Goal: Task Accomplishment & Management: Complete application form

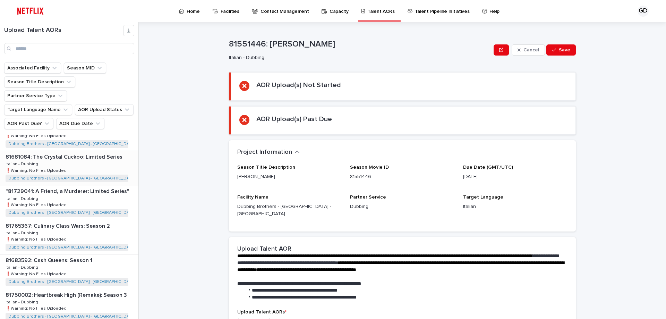
scroll to position [174, 0]
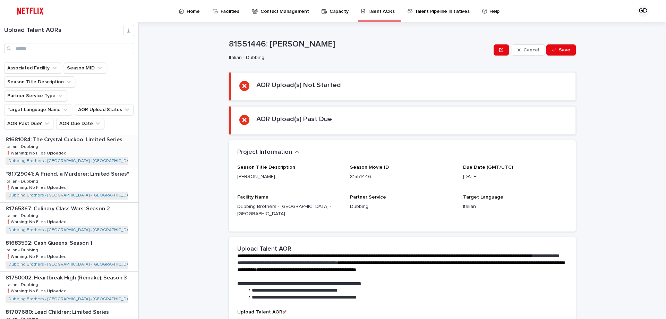
click at [86, 140] on div "81681084: The Crystal Cuckoo: Limited Series 81681084: The Crystal Cuckoo: Limi…" at bounding box center [69, 151] width 138 height 34
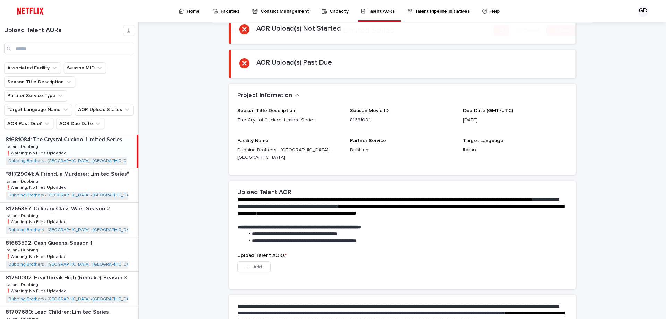
scroll to position [131, 0]
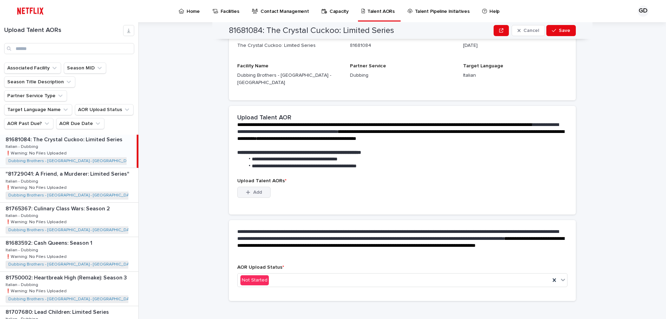
click at [257, 190] on span "Add" at bounding box center [257, 192] width 9 height 5
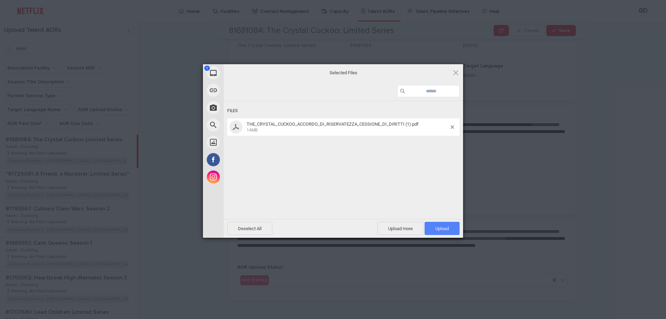
click at [442, 227] on span "Upload 1" at bounding box center [443, 228] width 14 height 5
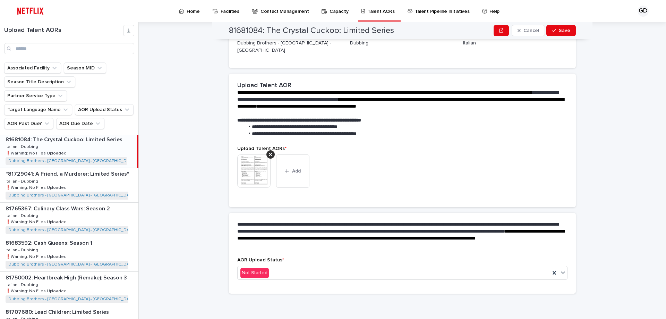
scroll to position [122, 0]
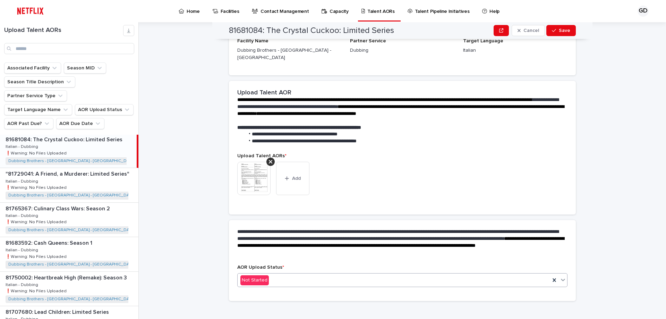
click at [283, 275] on div "Not Started" at bounding box center [394, 280] width 313 height 11
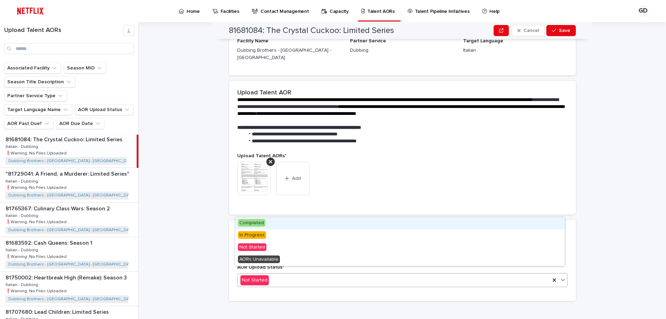
click at [274, 226] on div "Completed" at bounding box center [400, 223] width 330 height 12
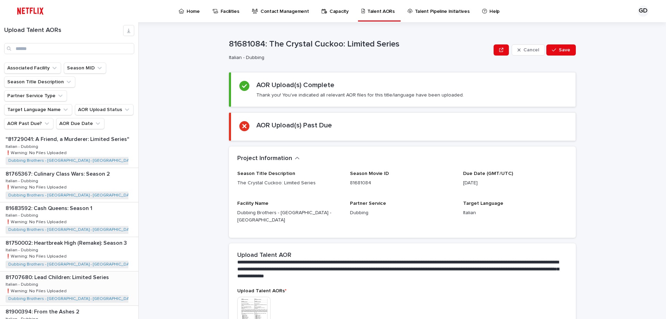
scroll to position [0, 0]
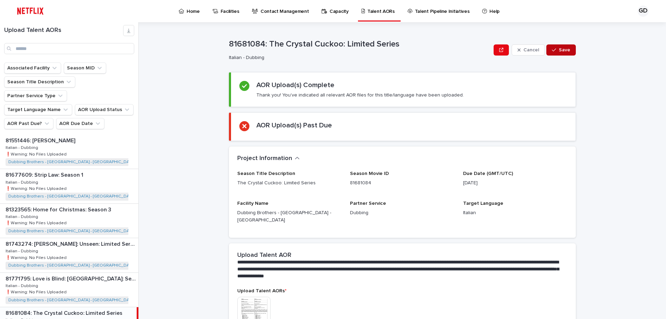
click at [568, 52] on button "Save" at bounding box center [562, 49] width 30 height 11
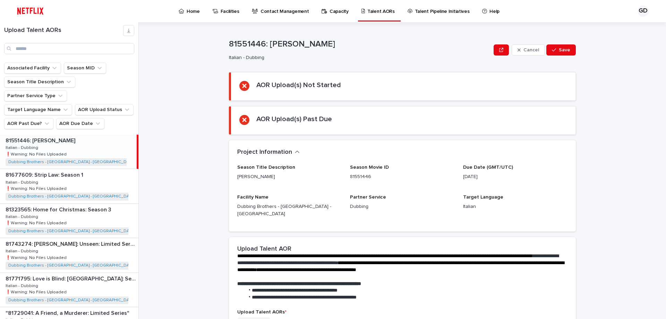
click at [42, 135] on div "81551446: [PERSON_NAME] 81551446: [PERSON_NAME] Italian - Dubbing Italian - Dub…" at bounding box center [68, 152] width 137 height 34
click at [78, 175] on div "81677609: Strip Law: Season 1 81677609: Strip Law: Season 1 Italian - Dubbing I…" at bounding box center [69, 186] width 138 height 34
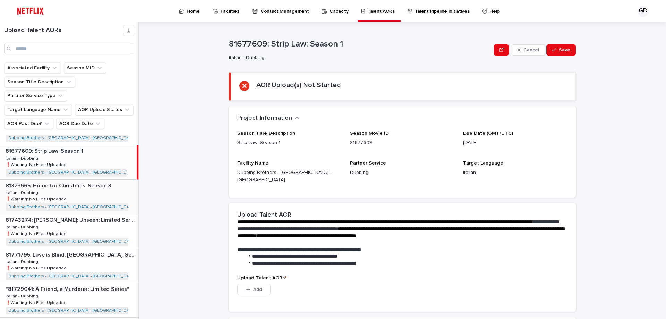
scroll to position [35, 0]
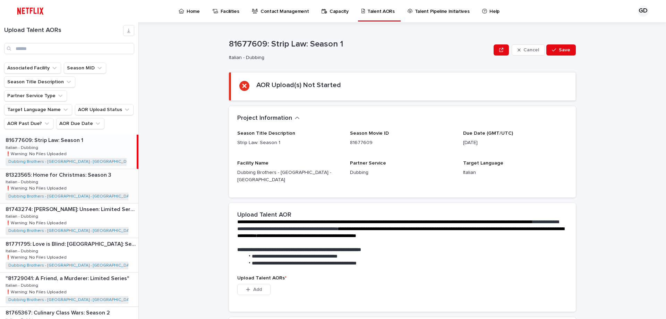
click at [95, 178] on div "81323565: Home for Christmas: Season 3 81323565: Home for Christmas: Season 3 I…" at bounding box center [69, 186] width 138 height 34
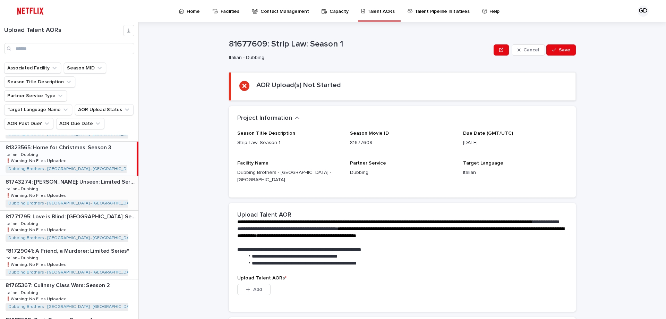
scroll to position [139, 0]
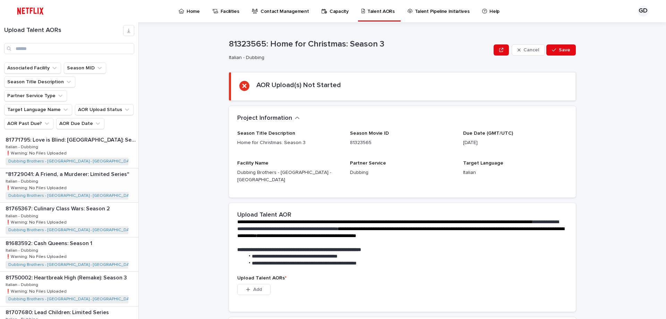
click at [86, 176] on div ""81729041: A Friend, a Murderer: Limited Series" "81729041: A Friend, a Murdere…" at bounding box center [69, 185] width 138 height 34
